Goal: Understand process/instructions: Learn how to perform a task or action

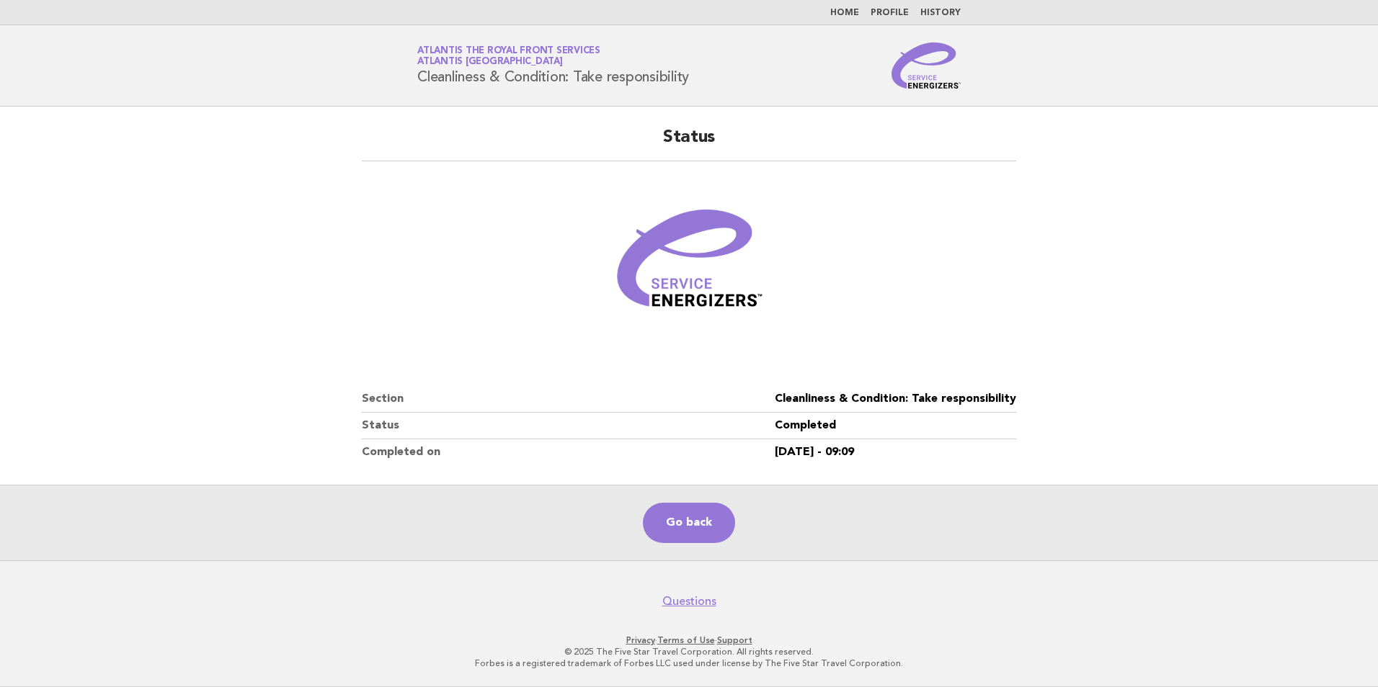
click at [852, 9] on link "Home" at bounding box center [844, 13] width 29 height 9
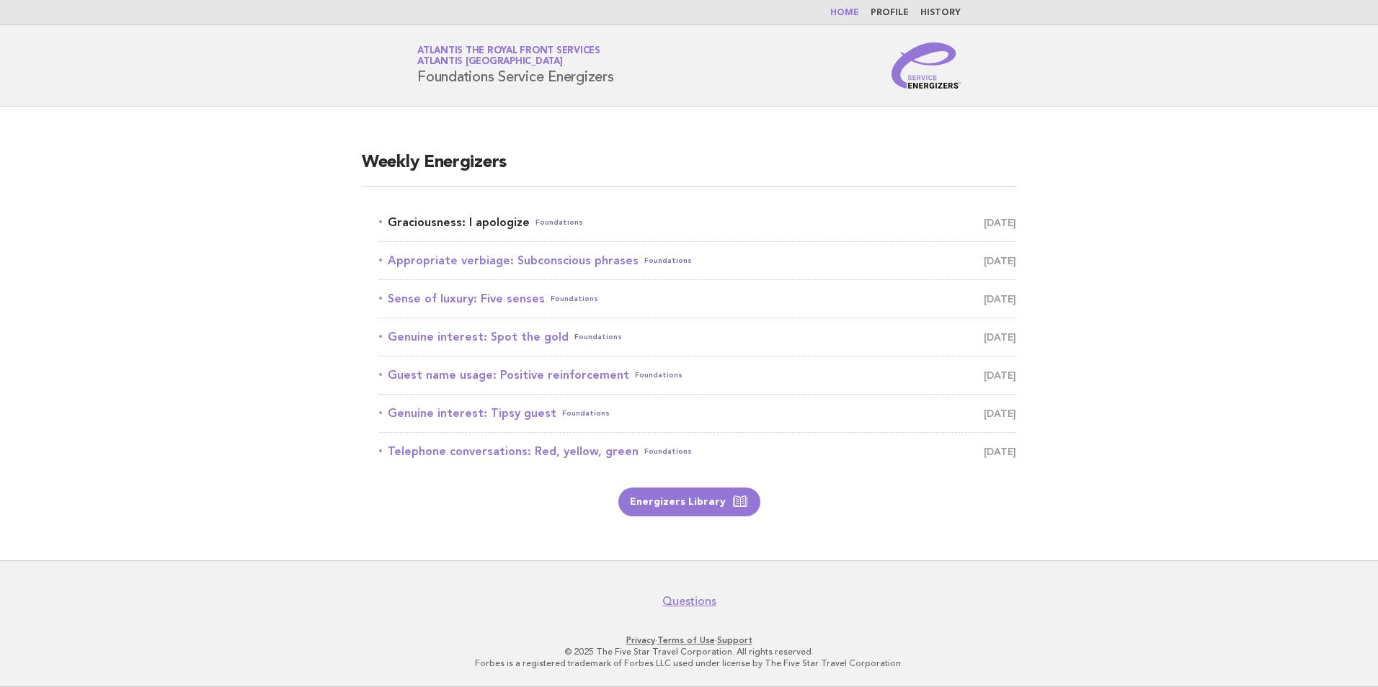
click at [495, 224] on link "Graciousness: I apologize Foundations September 9" at bounding box center [697, 223] width 637 height 20
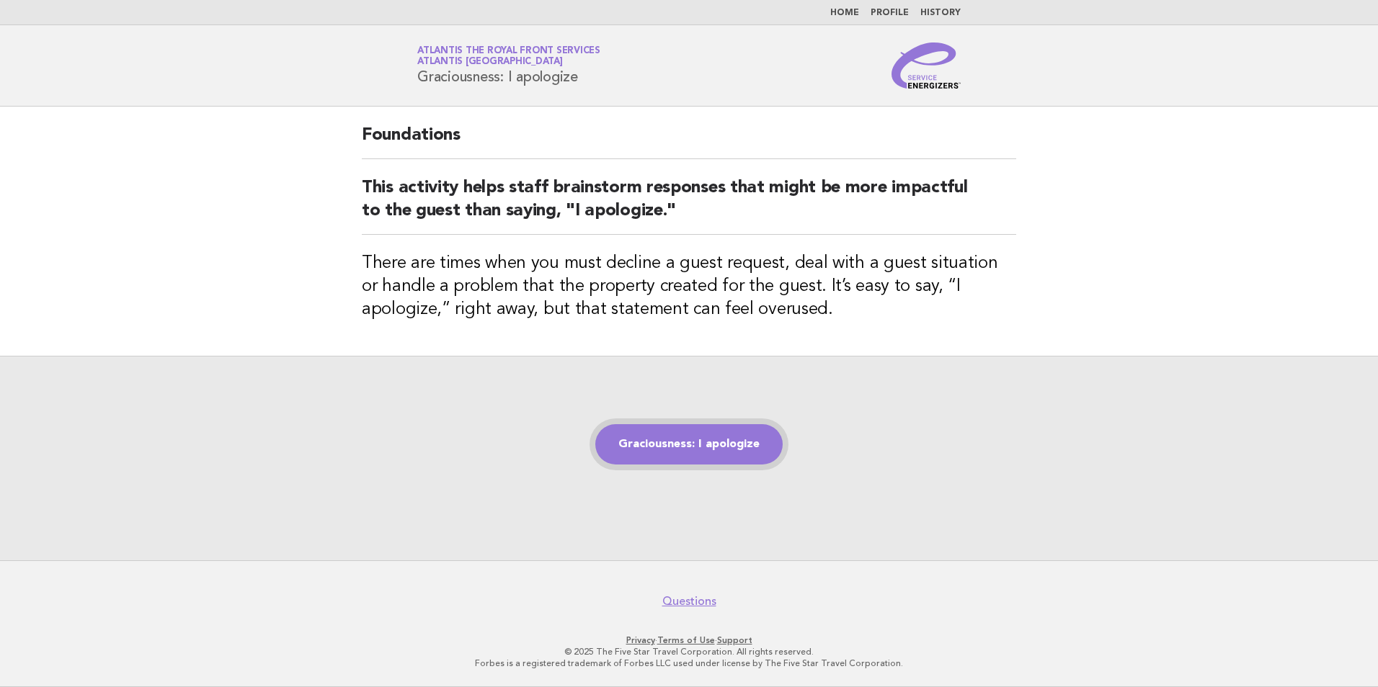
click at [755, 447] on link "Graciousness: I apologize" at bounding box center [688, 444] width 187 height 40
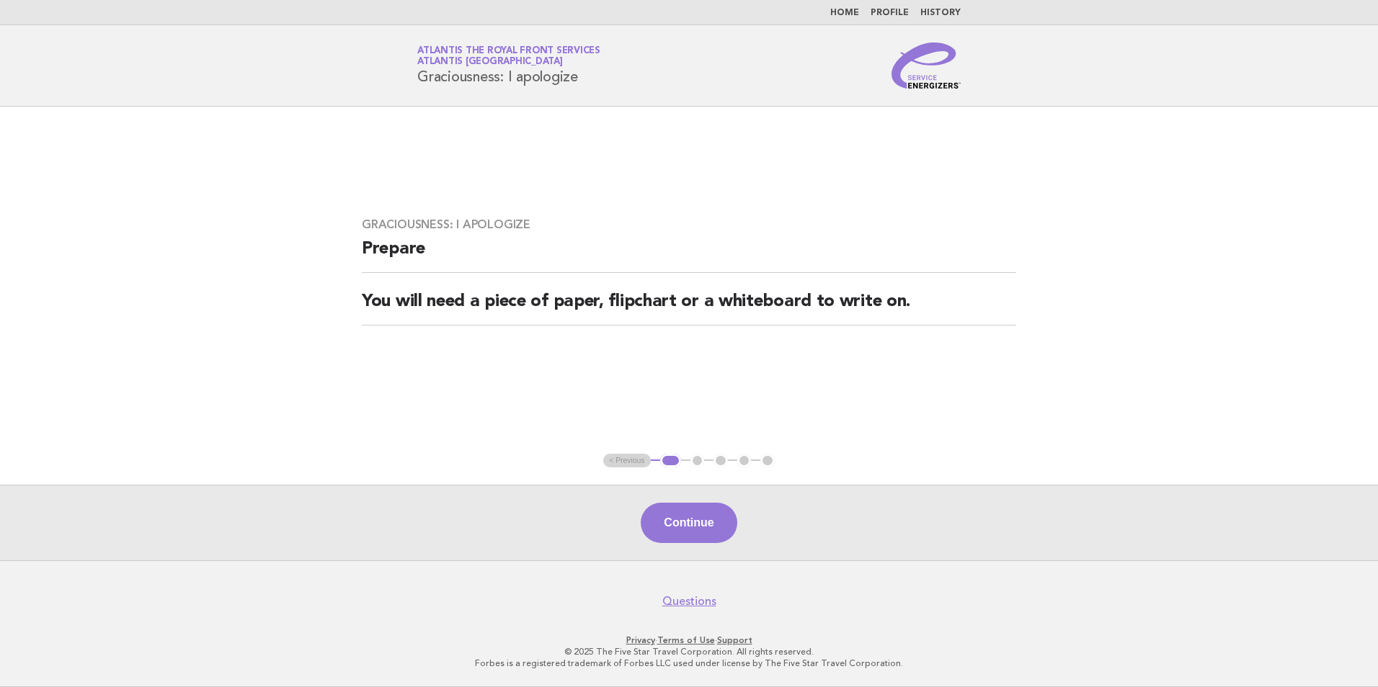
click at [1232, 220] on main "Graciousness: I apologize Prepare You will need a piece of paper, flipchart or …" at bounding box center [689, 334] width 1378 height 454
click at [721, 532] on button "Continue" at bounding box center [689, 523] width 96 height 40
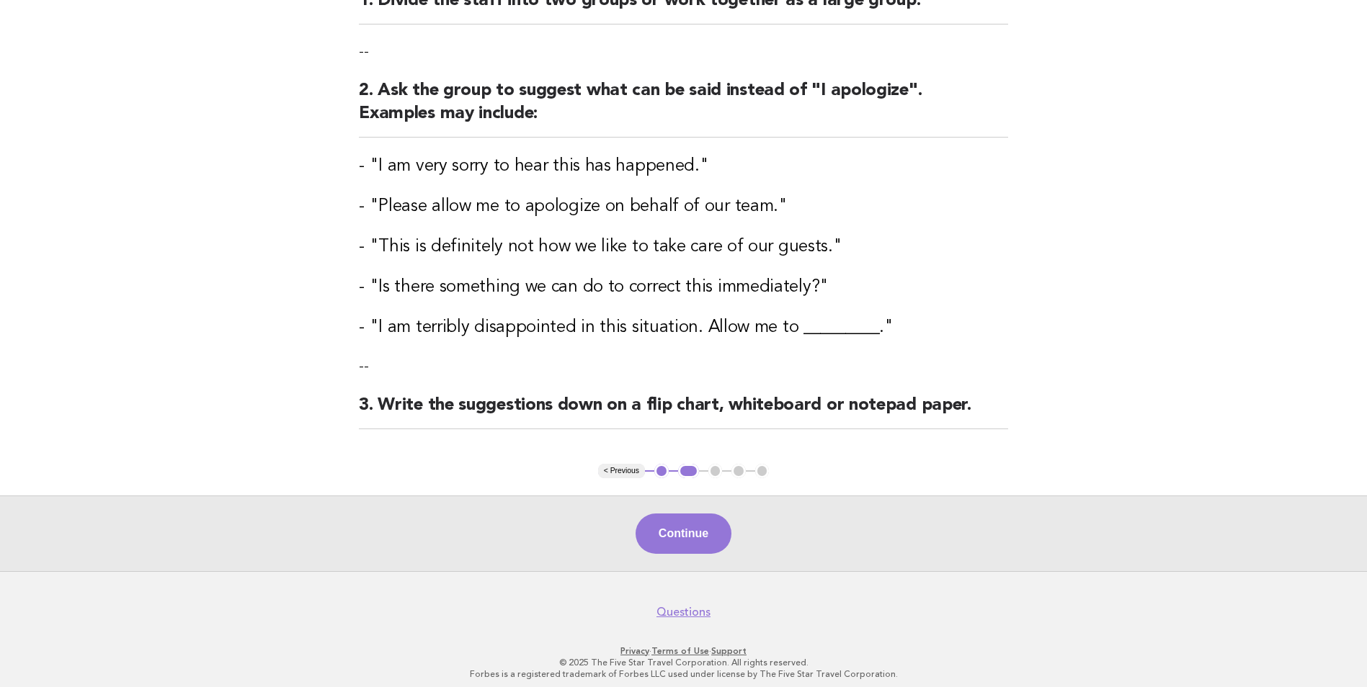
scroll to position [218, 0]
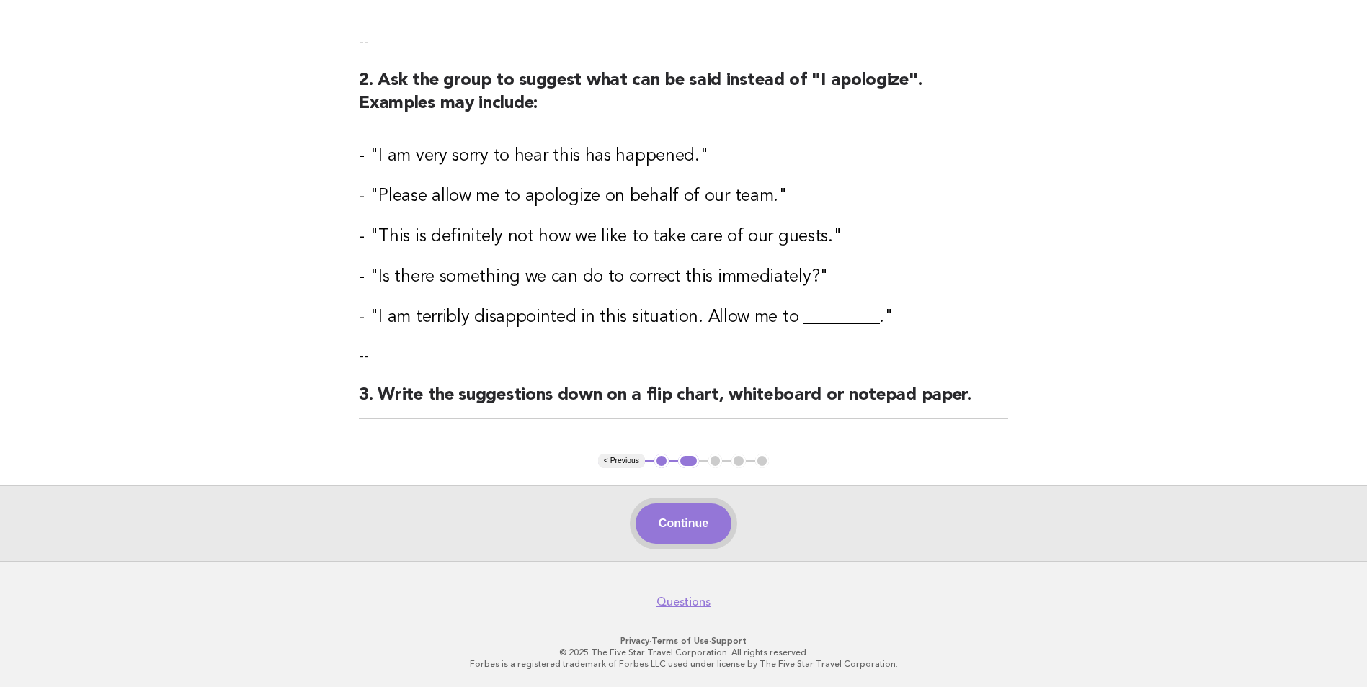
click at [704, 520] on button "Continue" at bounding box center [684, 524] width 96 height 40
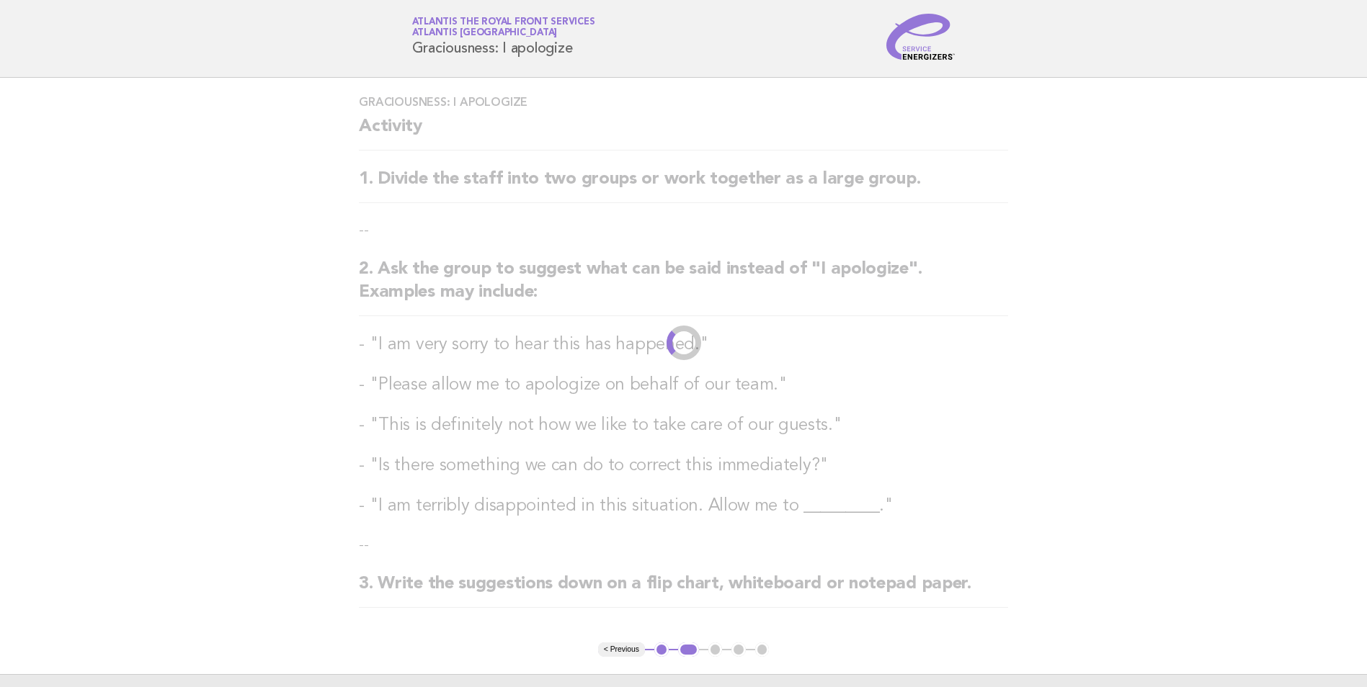
scroll to position [0, 0]
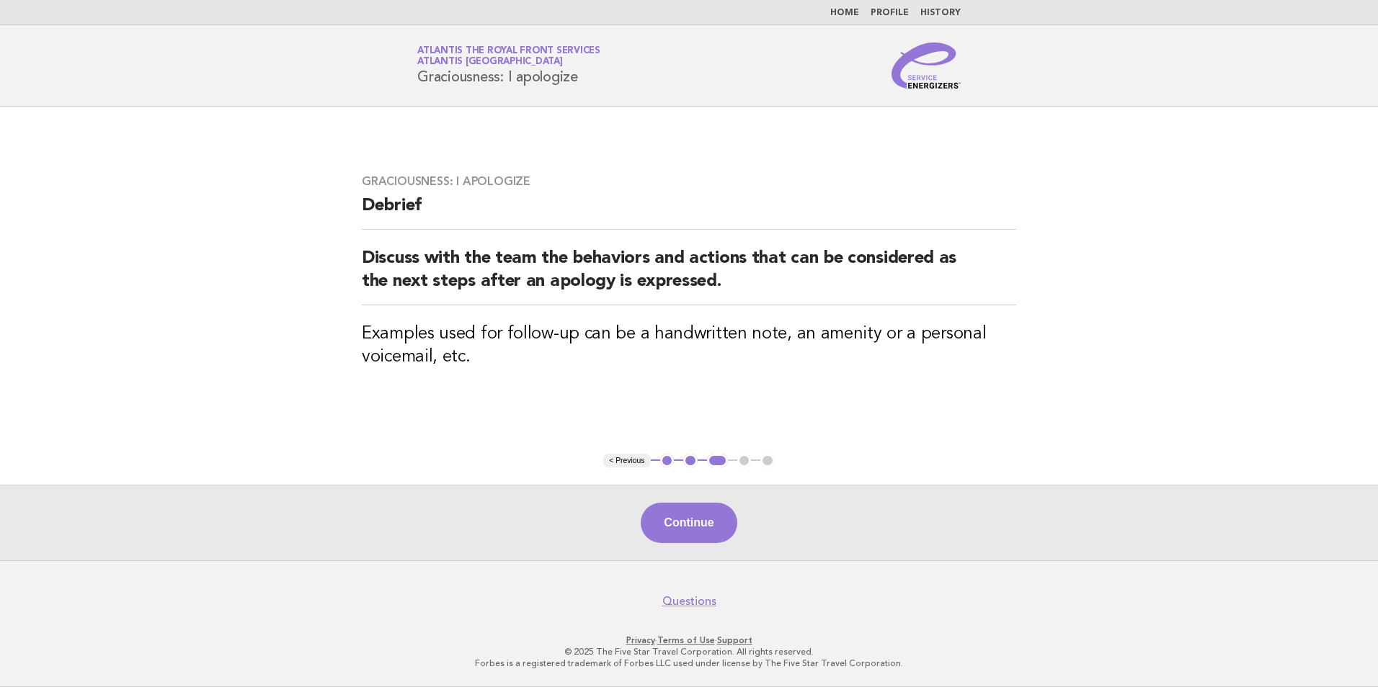
click at [692, 460] on button "2" at bounding box center [690, 461] width 14 height 14
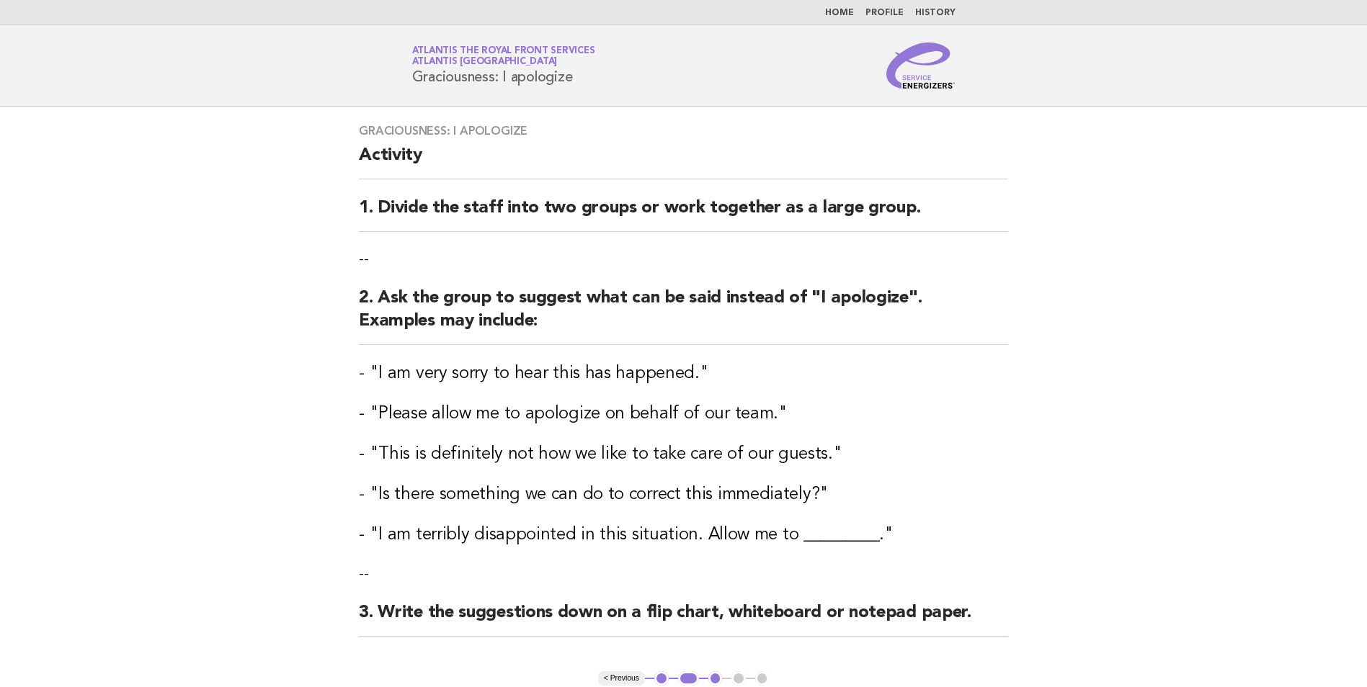
scroll to position [72, 0]
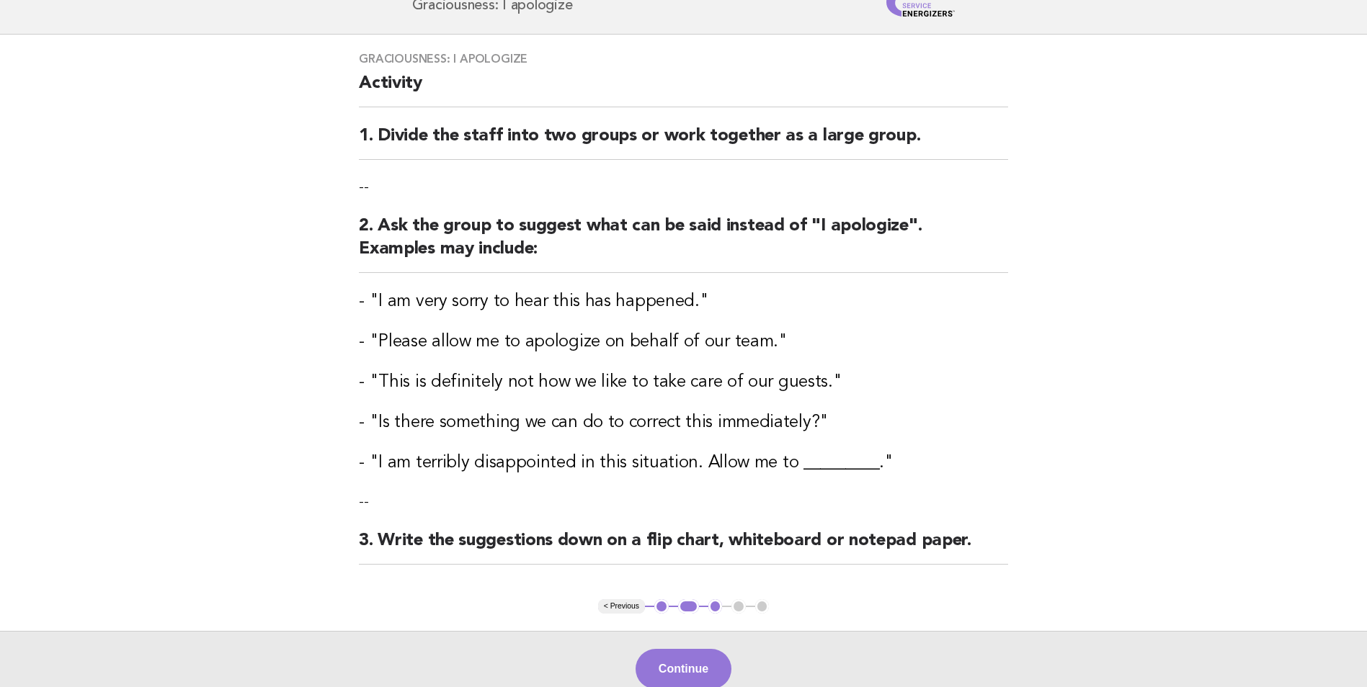
click at [1164, 241] on main "Graciousness: I apologize Activity 1. Divide the staff into two groups or work …" at bounding box center [683, 371] width 1367 height 672
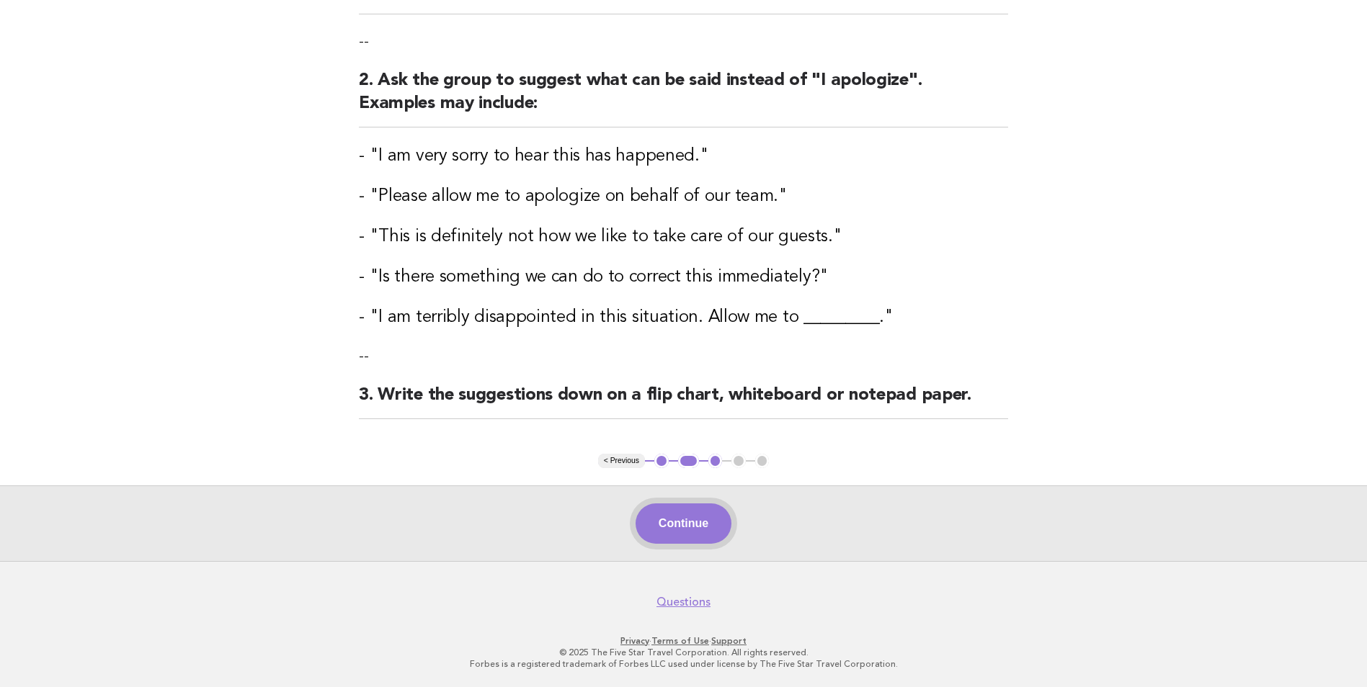
click at [664, 517] on button "Continue" at bounding box center [684, 524] width 96 height 40
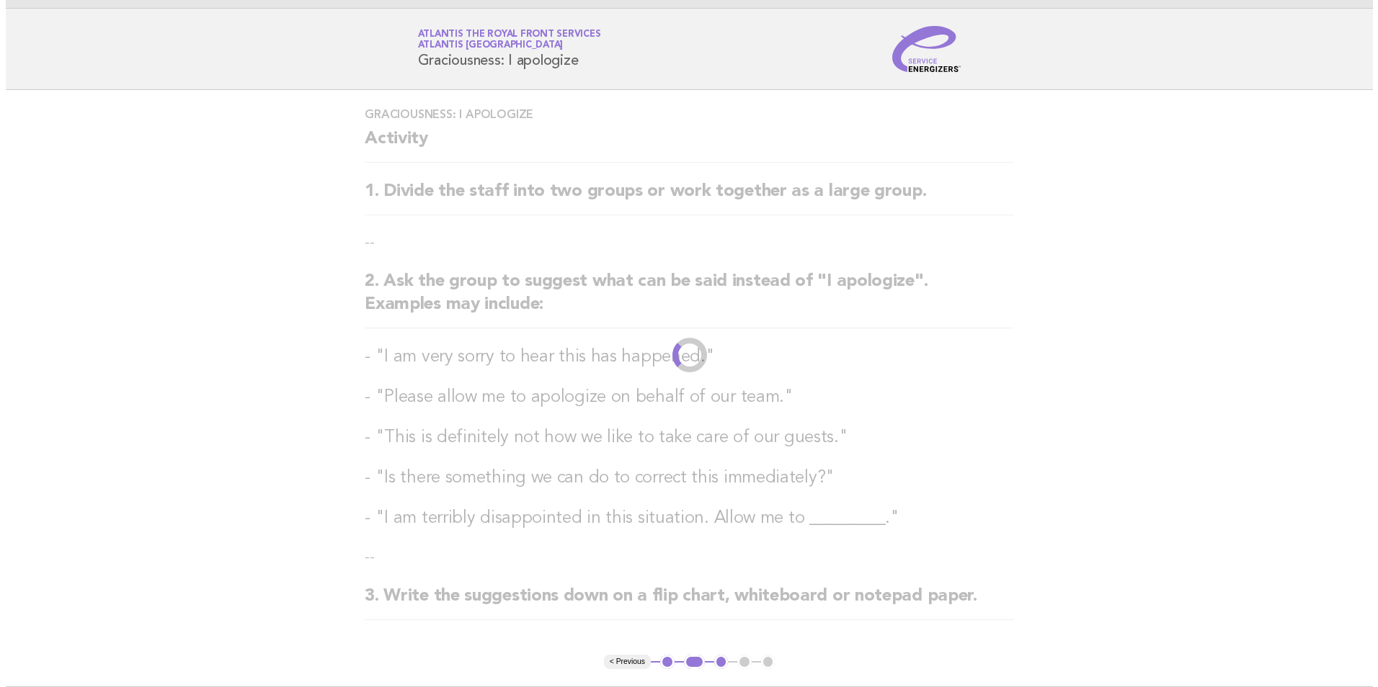
scroll to position [0, 0]
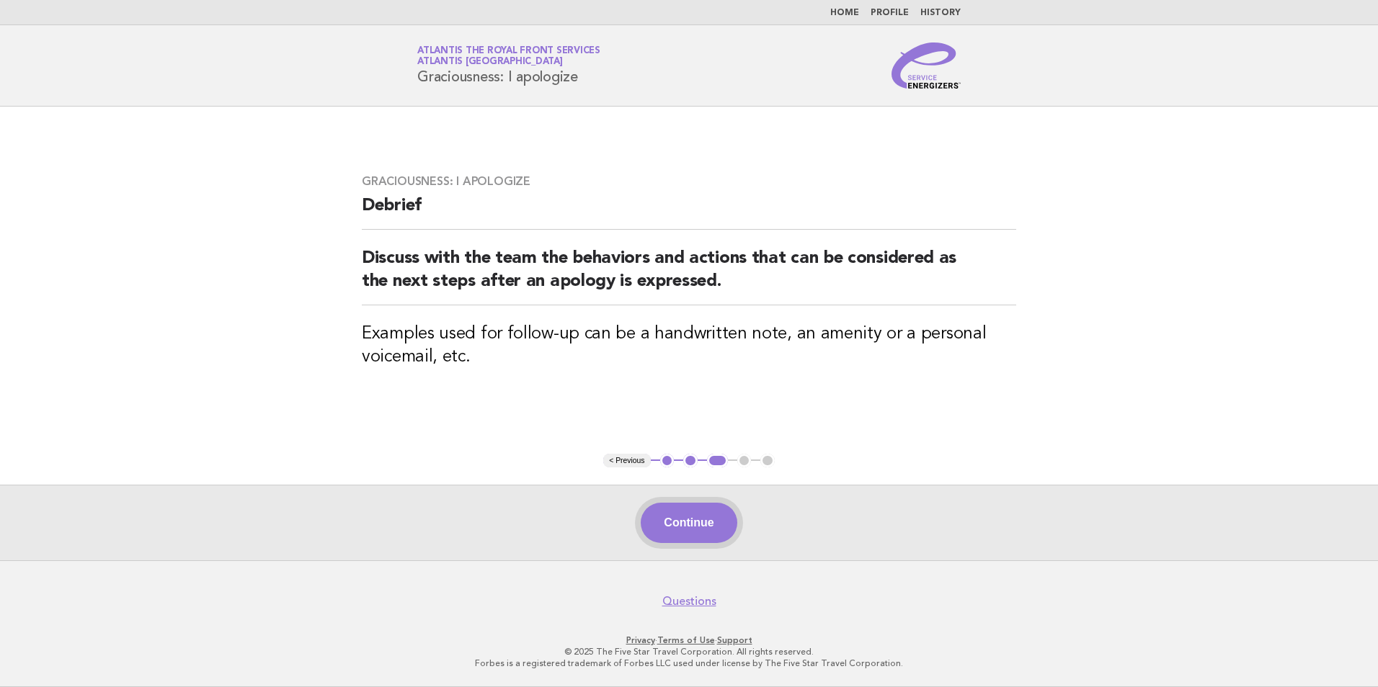
click at [700, 517] on button "Continue" at bounding box center [689, 523] width 96 height 40
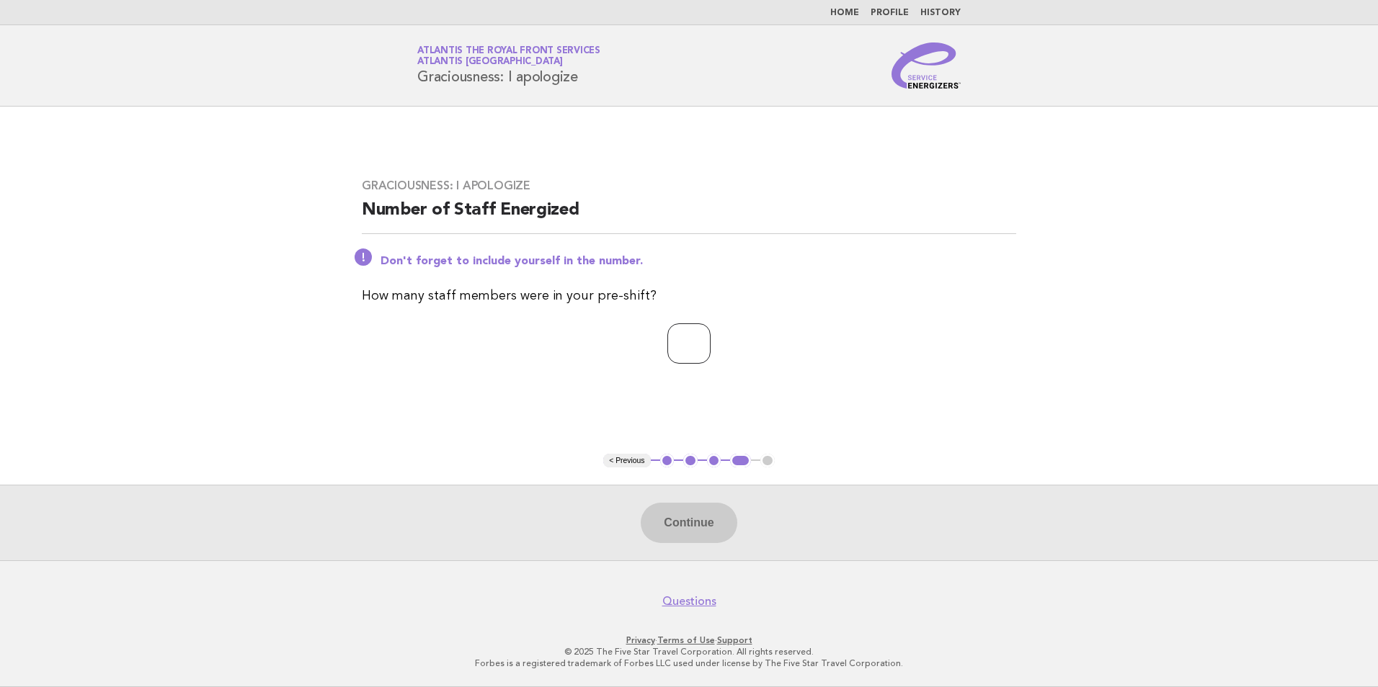
click at [672, 360] on input "number" at bounding box center [688, 344] width 43 height 40
type input "*"
click at [709, 535] on button "Continue" at bounding box center [689, 523] width 96 height 40
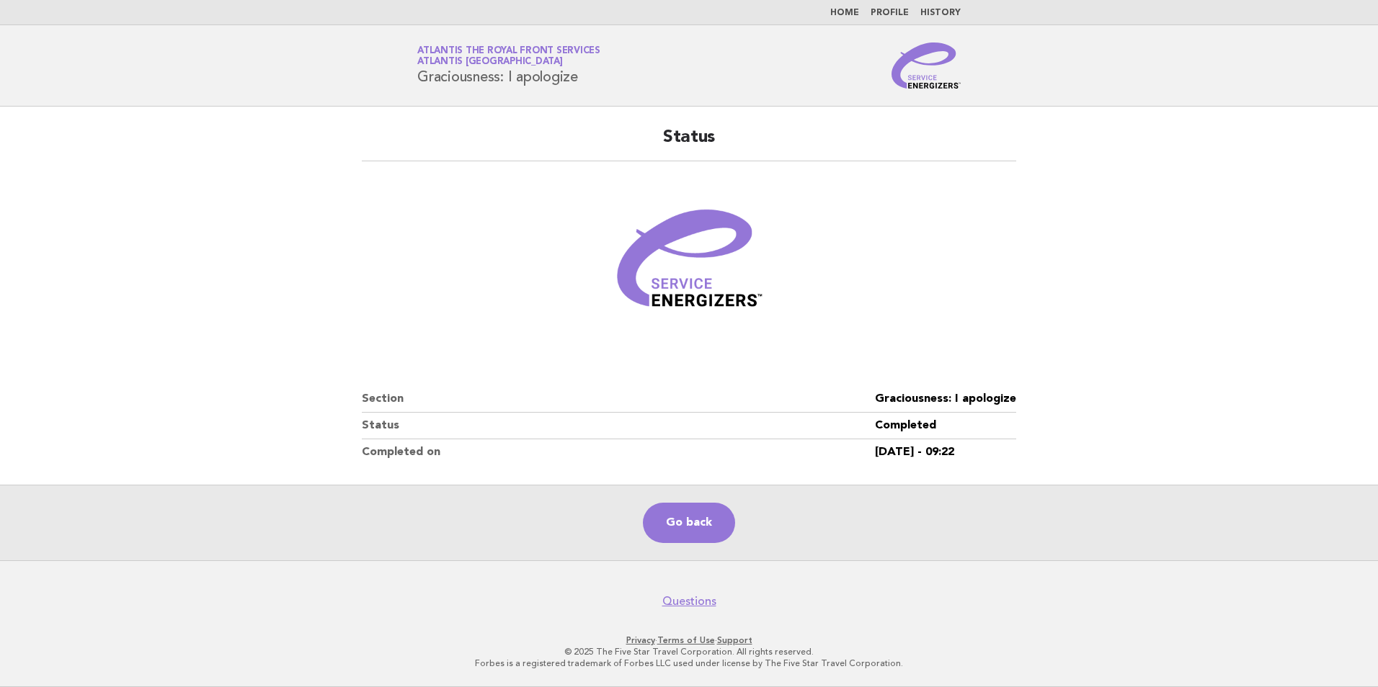
click at [1174, 83] on header "Service Energizers Atlantis The Royal Front Services Atlantis [GEOGRAPHIC_DATA]…" at bounding box center [689, 65] width 1378 height 81
